Goal: Find specific page/section: Find specific page/section

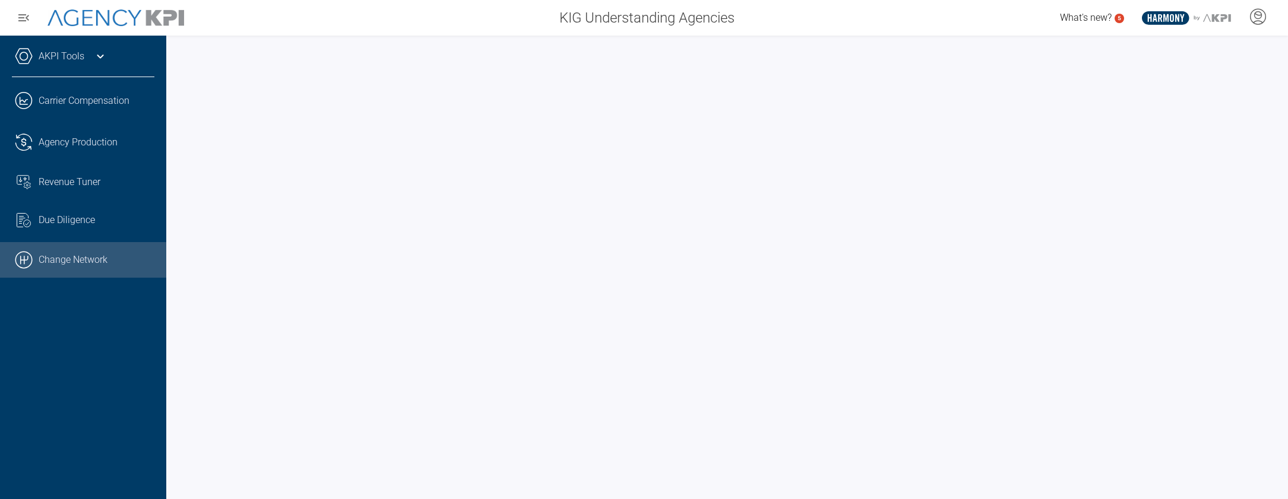
click at [83, 252] on link ".cls-1{fill:none;stroke:#000;stroke-linecap:round;stroke-linejoin:round;stroke-…" at bounding box center [83, 260] width 166 height 36
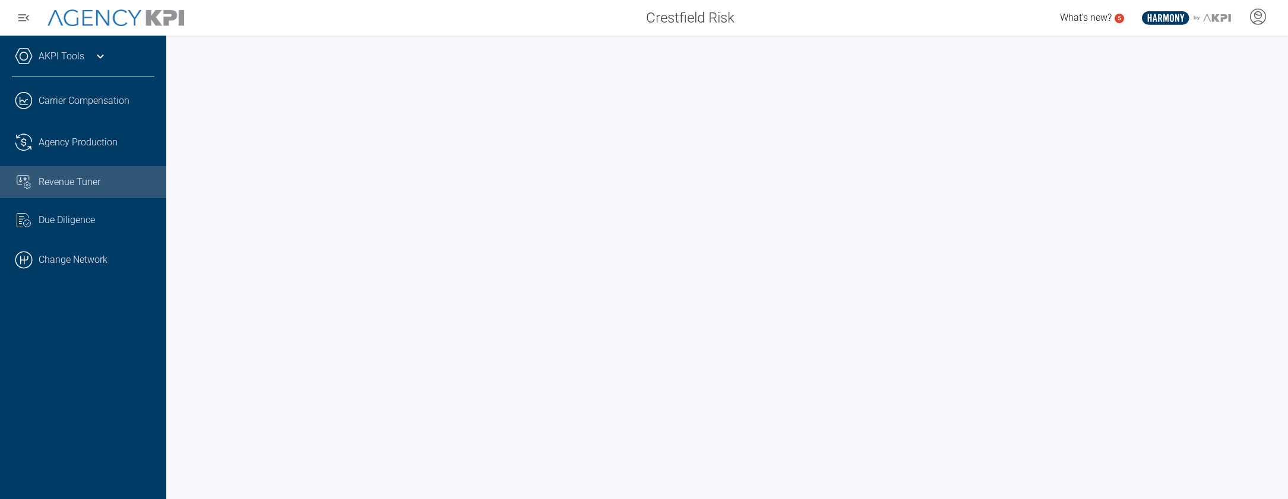
click at [66, 186] on span "Revenue Tuner" at bounding box center [70, 182] width 62 height 14
